Goal: Information Seeking & Learning: Understand process/instructions

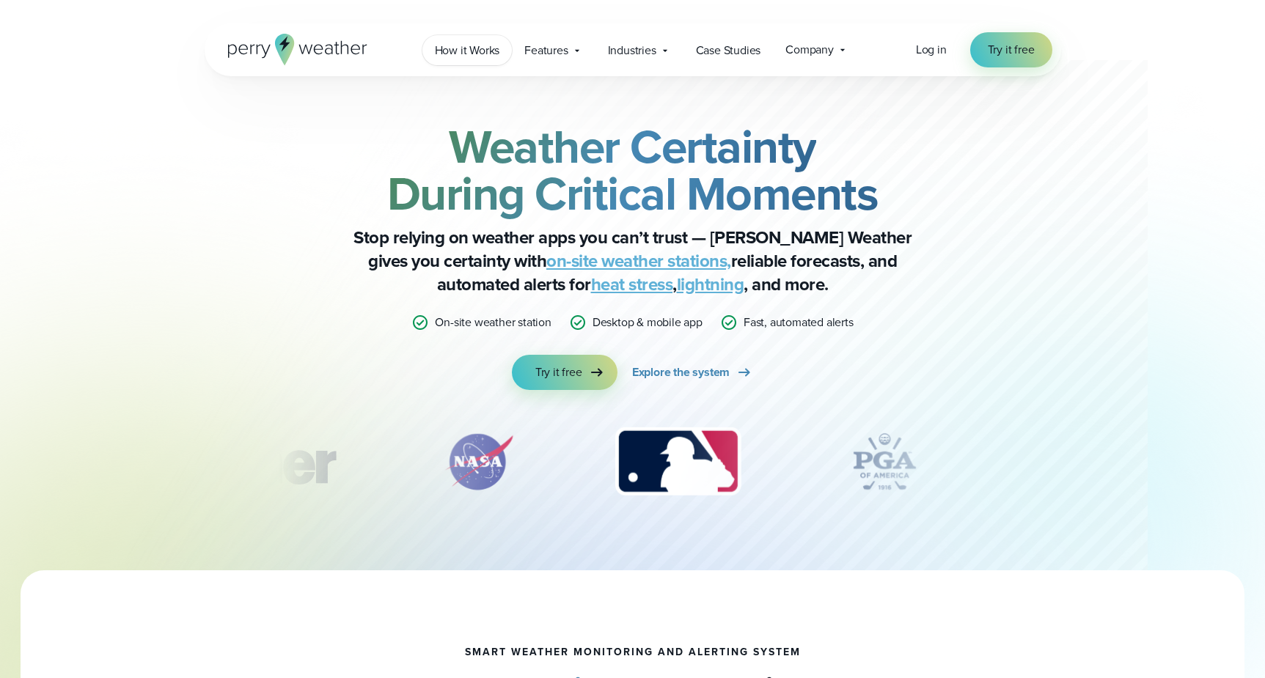
click at [500, 52] on span "How it Works" at bounding box center [467, 51] width 65 height 18
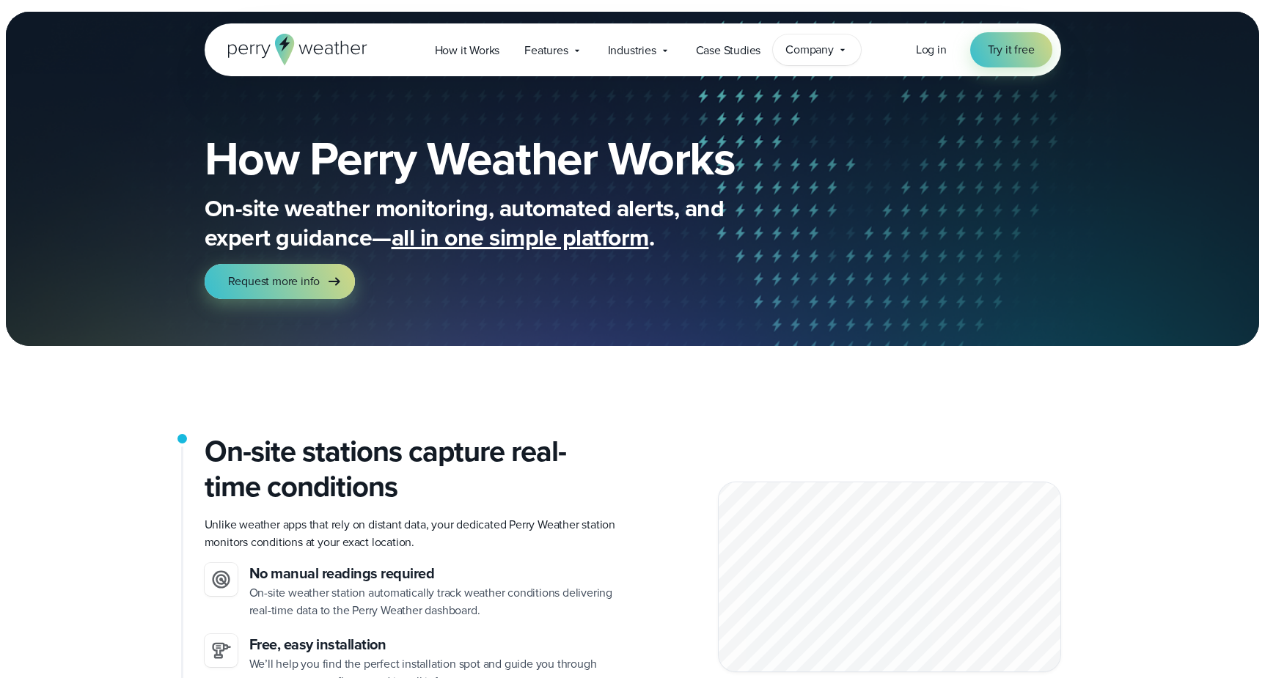
click at [828, 45] on span "Company" at bounding box center [810, 50] width 48 height 18
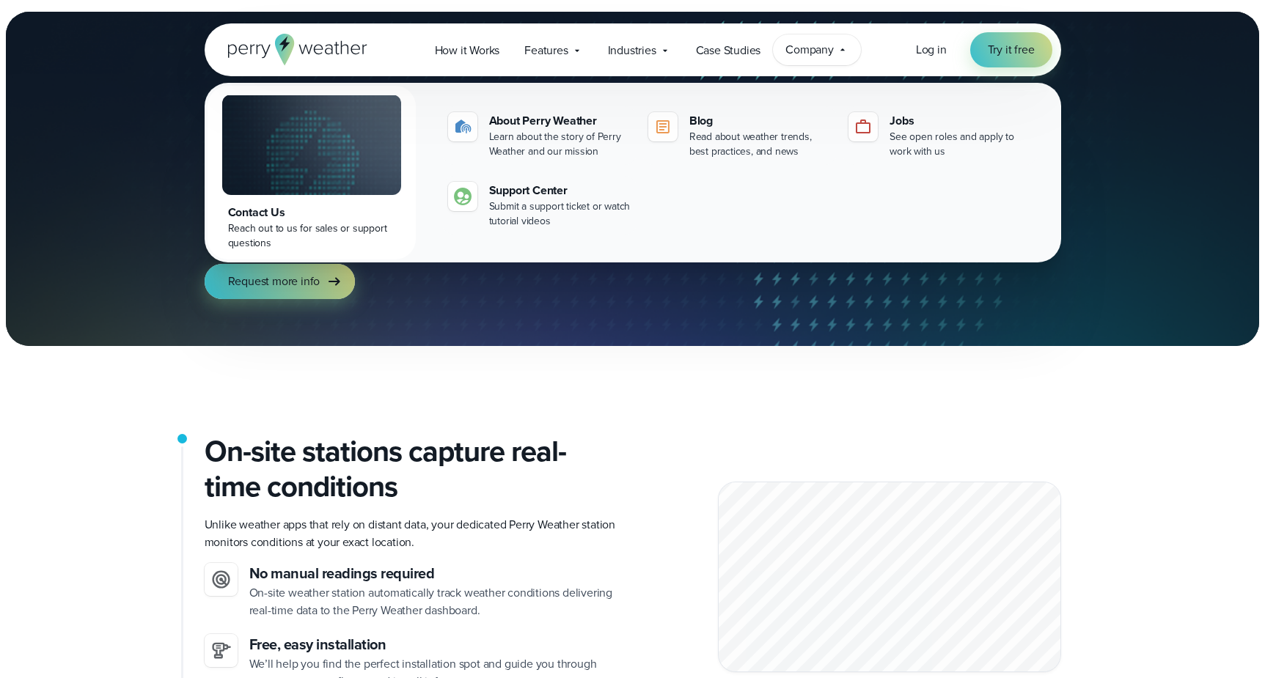
click at [828, 45] on span "Company" at bounding box center [810, 50] width 48 height 18
